Goal: Use online tool/utility: Utilize a website feature to perform a specific function

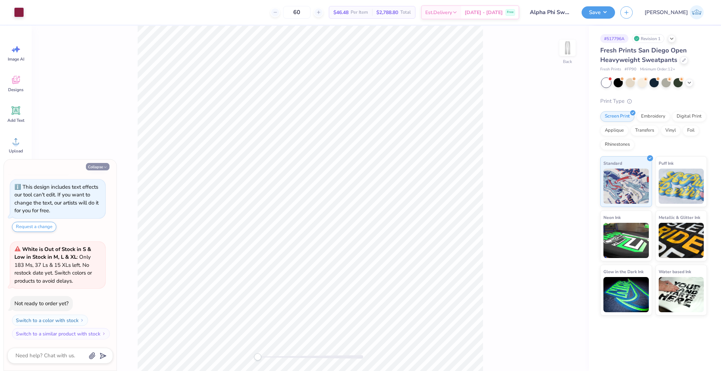
click at [97, 167] on button "Collapse" at bounding box center [98, 166] width 24 height 7
type textarea "x"
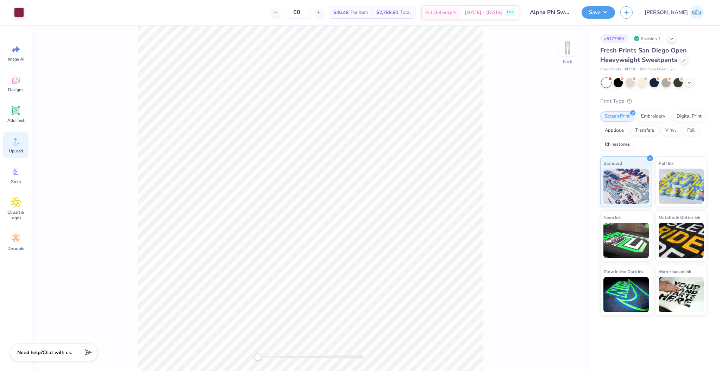
click at [20, 145] on icon at bounding box center [16, 141] width 11 height 11
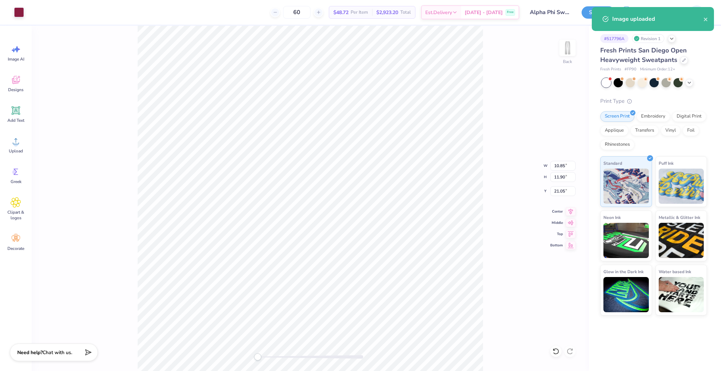
type input "4.67"
type input "5.13"
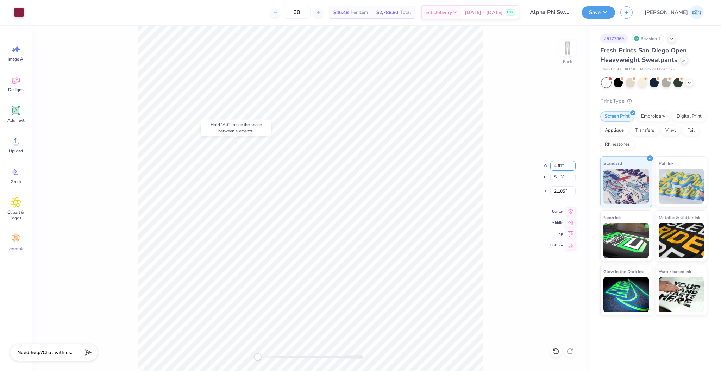
click at [558, 164] on input "4.67" at bounding box center [563, 166] width 25 height 10
type input "4.50"
type input "4.94"
type input "16.14"
type input "4.94"
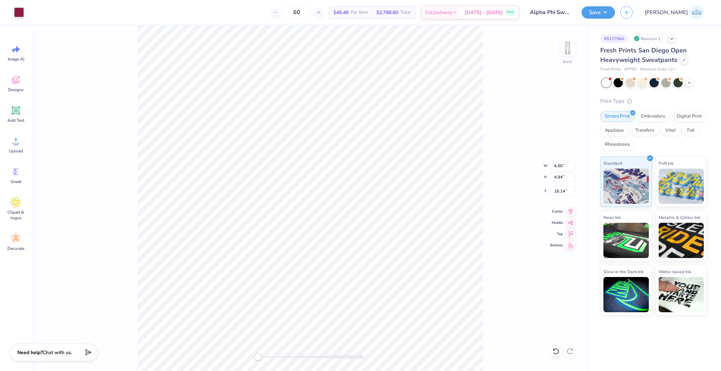
type input "16.14"
type input "4.94"
type input "16.14"
type input "5.77"
type input "4.00"
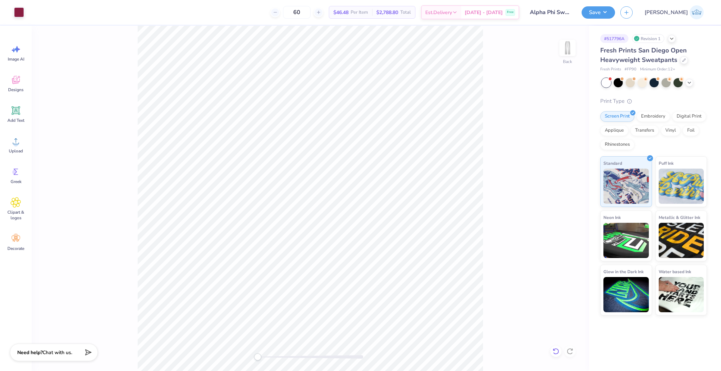
click at [557, 356] on div at bounding box center [556, 351] width 11 height 11
click at [557, 191] on input "16.14" at bounding box center [563, 191] width 25 height 10
type input "4"
click at [560, 192] on input "4.00" at bounding box center [563, 191] width 25 height 10
type input "4"
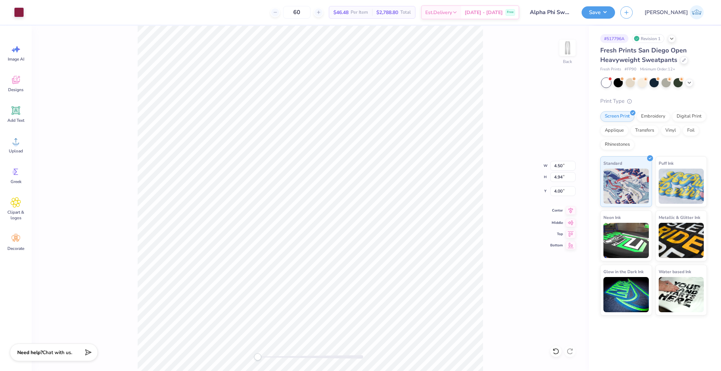
click at [566, 213] on icon at bounding box center [571, 210] width 10 height 8
click at [566, 206] on icon at bounding box center [571, 210] width 10 height 8
click at [567, 209] on icon at bounding box center [571, 210] width 10 height 8
click at [568, 210] on icon at bounding box center [571, 210] width 10 height 8
click at [564, 210] on div "Center" at bounding box center [563, 210] width 25 height 8
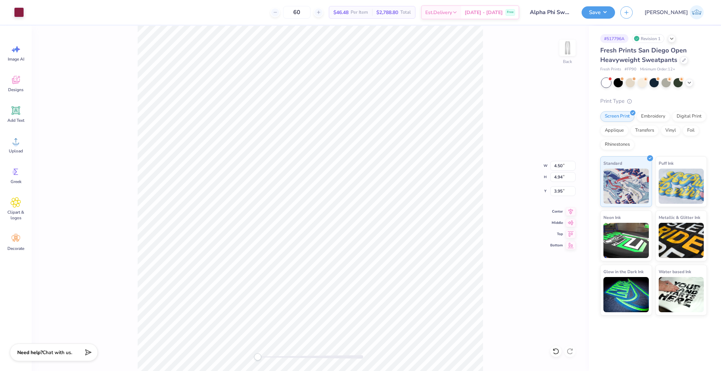
click at [560, 199] on div "Back W 4.50 4.50 " H 4.94 4.94 " Y 3.95 3.95 " Center Middle Top Bottom" at bounding box center [311, 199] width 558 height 346
click at [560, 192] on div "Back W 4.50 H 4.94 Y 3.95 Center Middle Top Bottom" at bounding box center [311, 199] width 558 height 346
click at [559, 194] on input "3.95" at bounding box center [563, 191] width 25 height 10
type input "4"
click at [615, 13] on button "Save" at bounding box center [598, 11] width 33 height 12
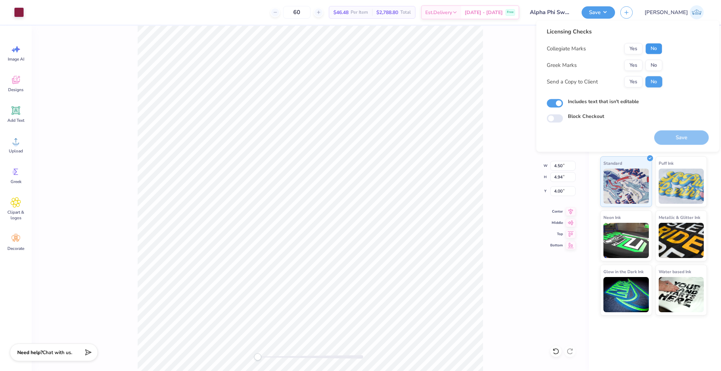
click at [650, 46] on button "No" at bounding box center [654, 48] width 17 height 11
click at [652, 57] on div "Collegiate Marks Yes No Greek Marks Yes No Send a Copy to Client Yes No" at bounding box center [605, 65] width 116 height 44
click at [653, 62] on button "No" at bounding box center [654, 65] width 17 height 11
click at [631, 83] on button "Yes" at bounding box center [634, 81] width 18 height 11
click at [695, 134] on button "Save" at bounding box center [681, 137] width 55 height 14
